Goal: Transaction & Acquisition: Obtain resource

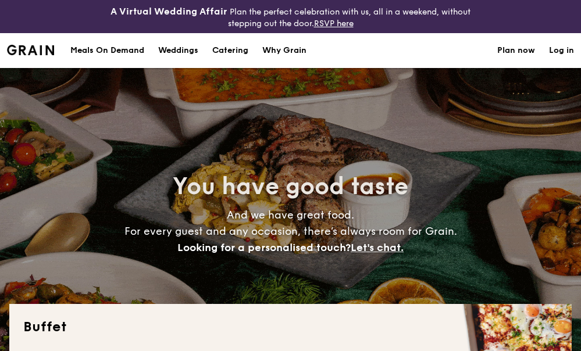
select select
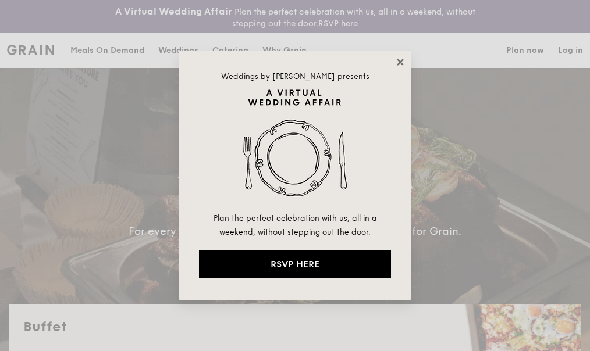
click at [399, 58] on icon at bounding box center [400, 62] width 10 height 10
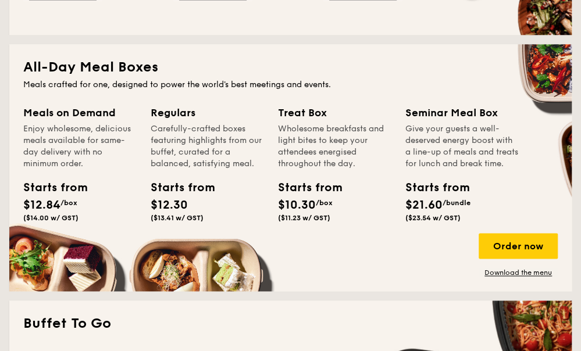
scroll to position [640, 0]
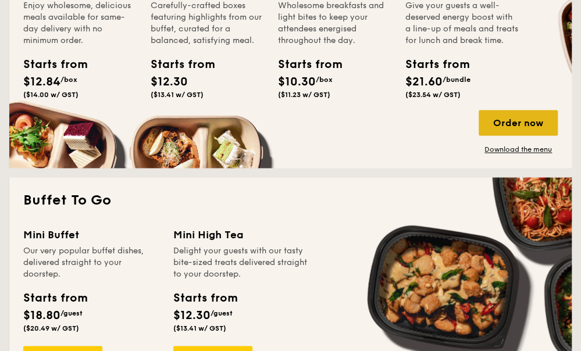
click at [505, 124] on div "Order now" at bounding box center [518, 123] width 79 height 26
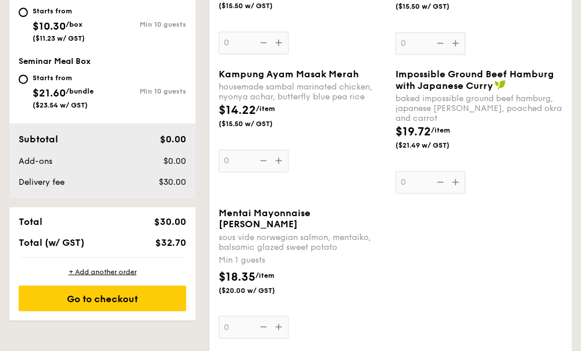
scroll to position [698, 0]
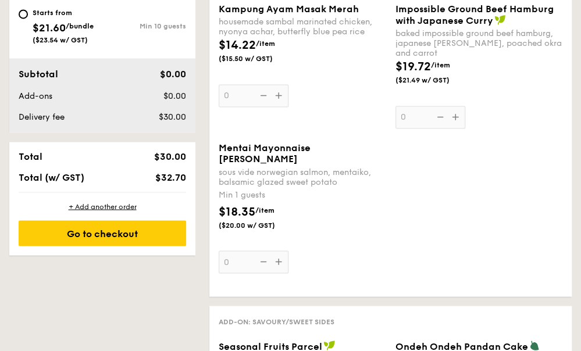
select select
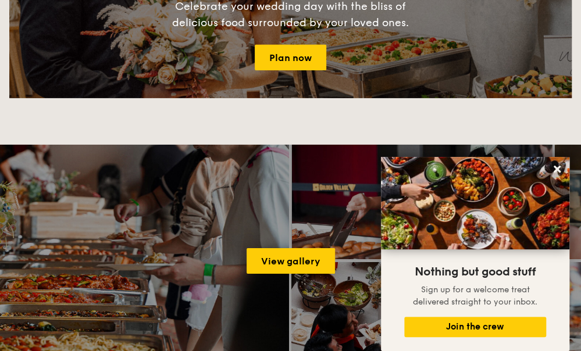
scroll to position [1397, 0]
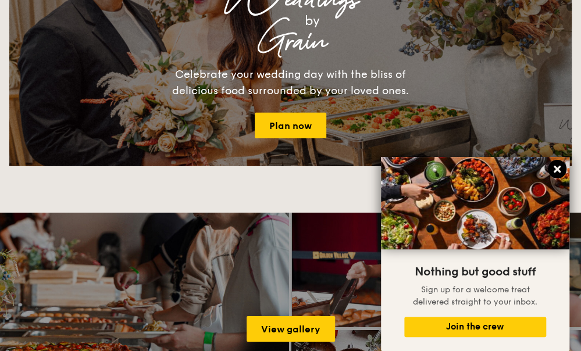
click at [560, 168] on icon at bounding box center [557, 169] width 7 height 7
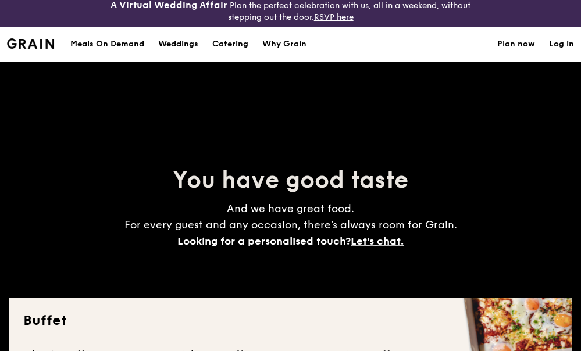
scroll to position [0, 0]
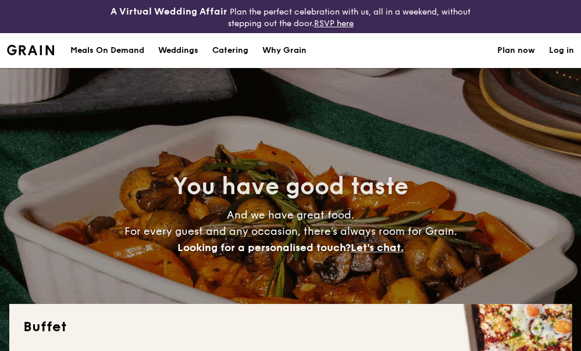
click at [26, 48] on img at bounding box center [30, 50] width 47 height 10
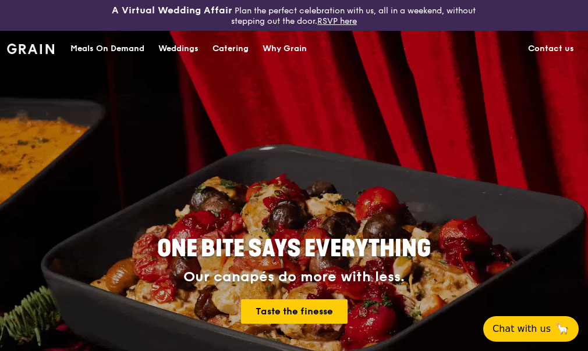
click at [234, 46] on div "Catering" at bounding box center [230, 48] width 36 height 35
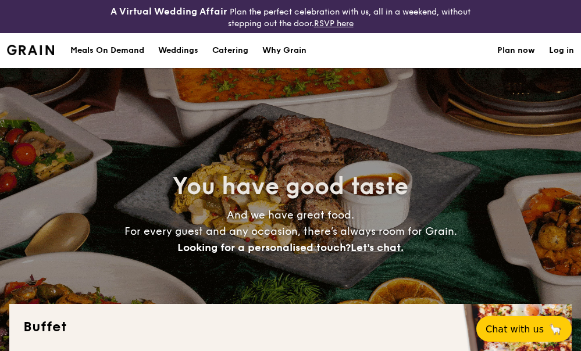
select select
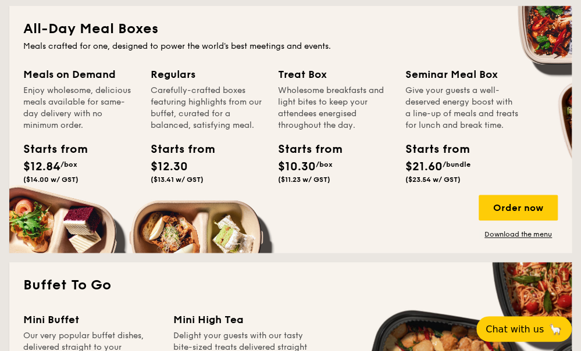
scroll to position [582, 0]
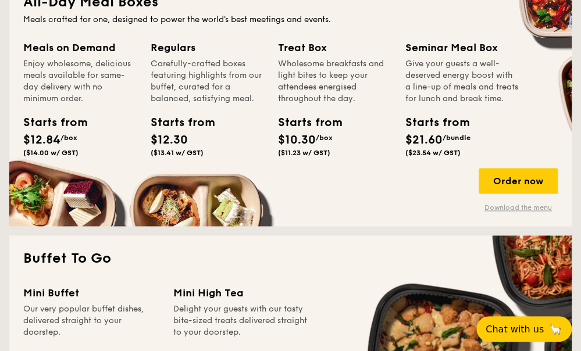
click at [520, 207] on link "Download the menu" at bounding box center [518, 207] width 79 height 9
